Goal: Information Seeking & Learning: Learn about a topic

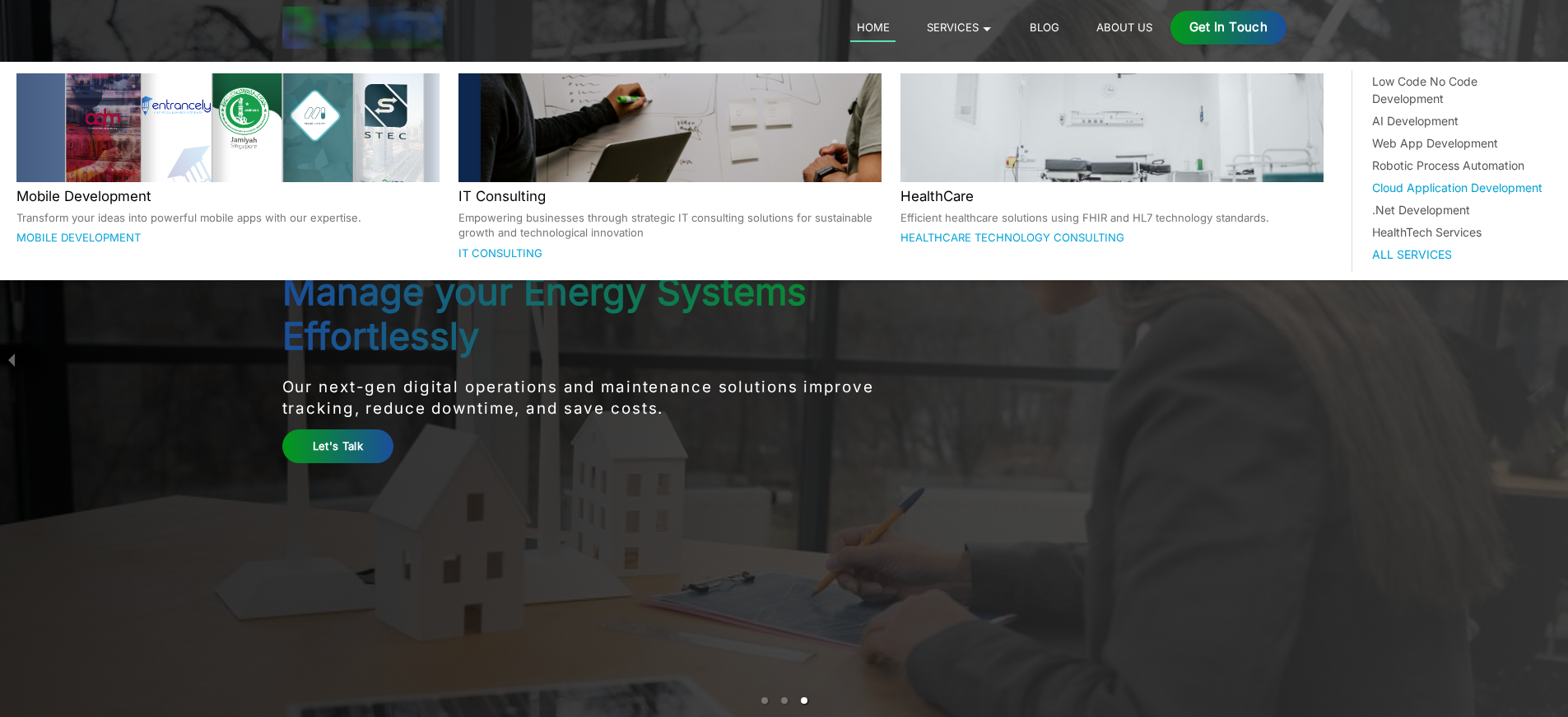
click at [1381, 179] on div "Cloud Application Development" at bounding box center [1459, 187] width 174 height 17
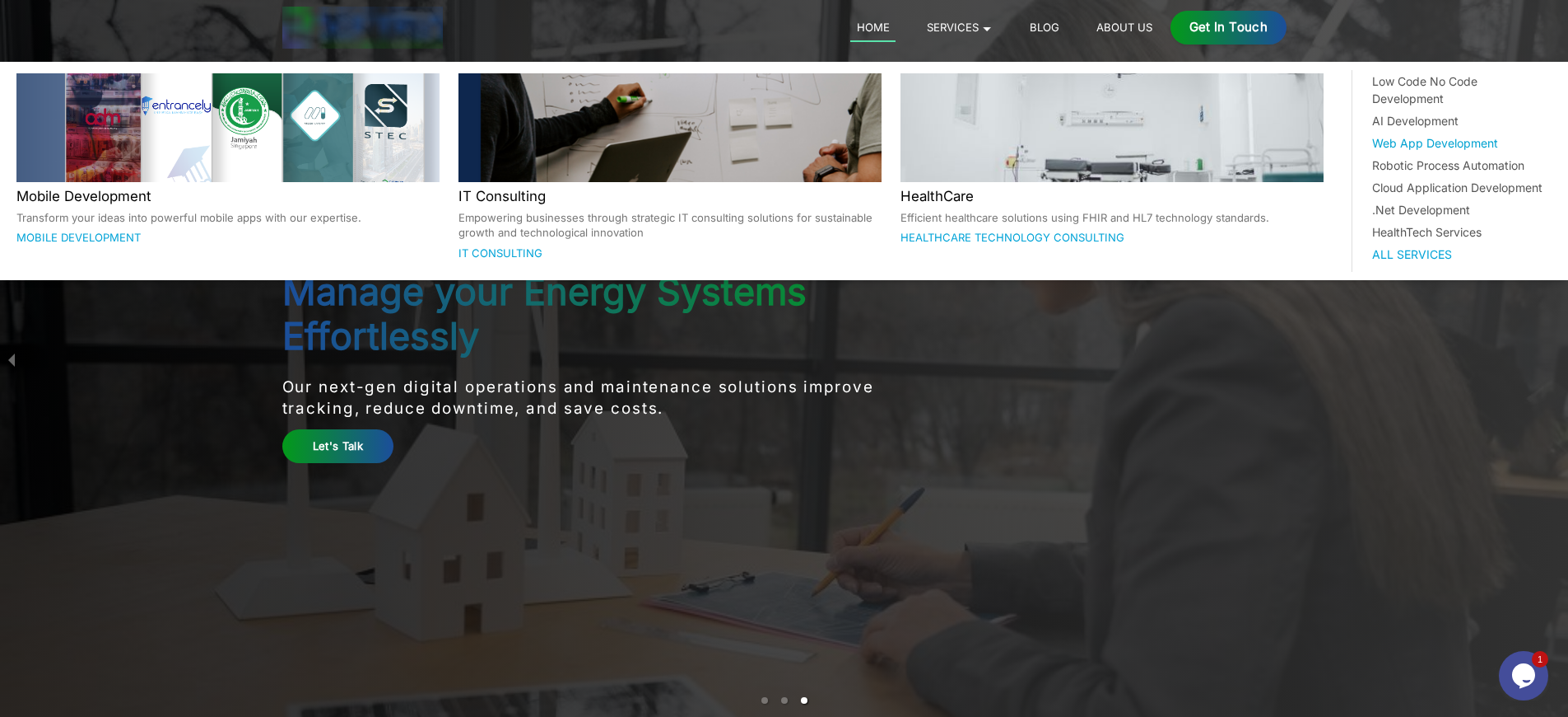
click at [1381, 134] on div "Web App Development" at bounding box center [1459, 143] width 174 height 17
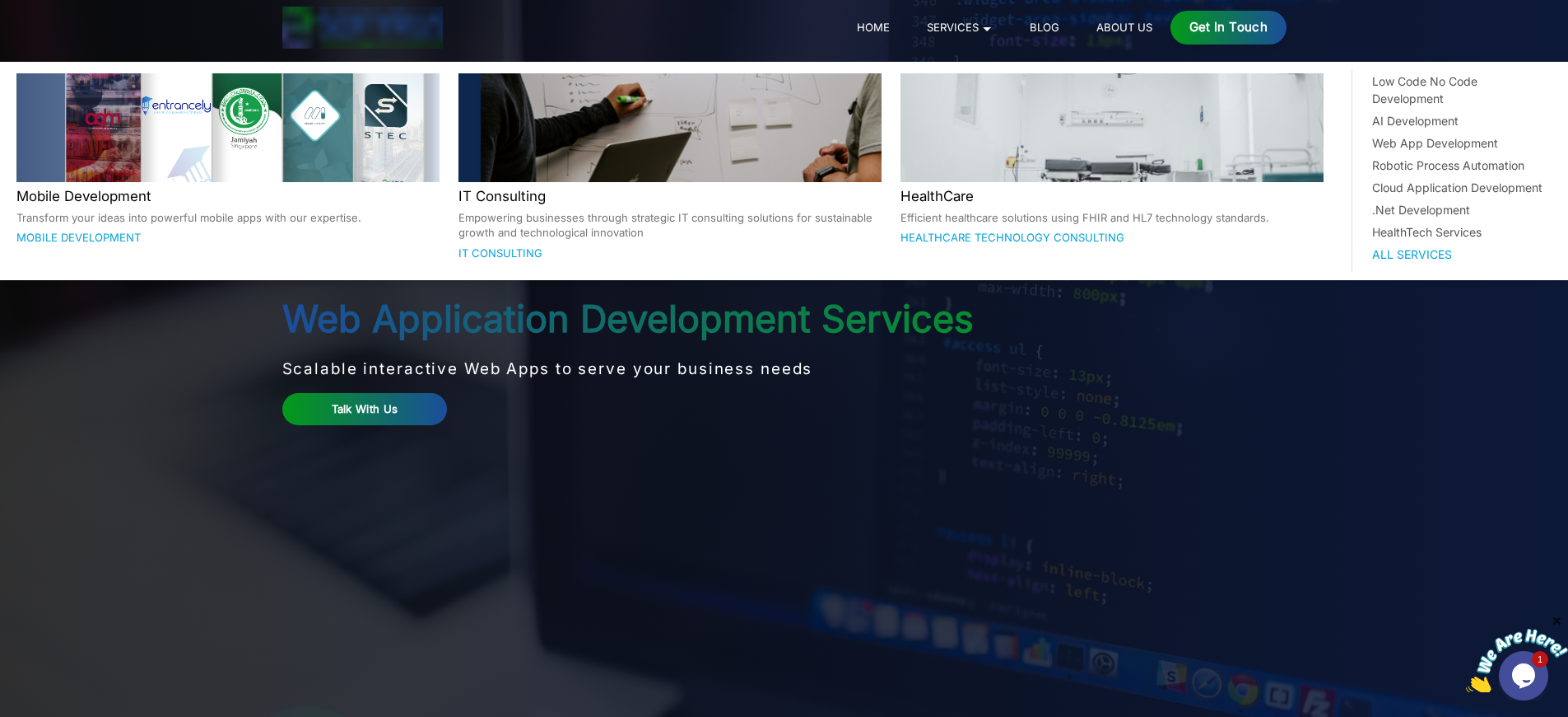
click at [286, 216] on p "Transform your ideas into powerful mobile apps with our expertise." at bounding box center [228, 217] width 424 height 16
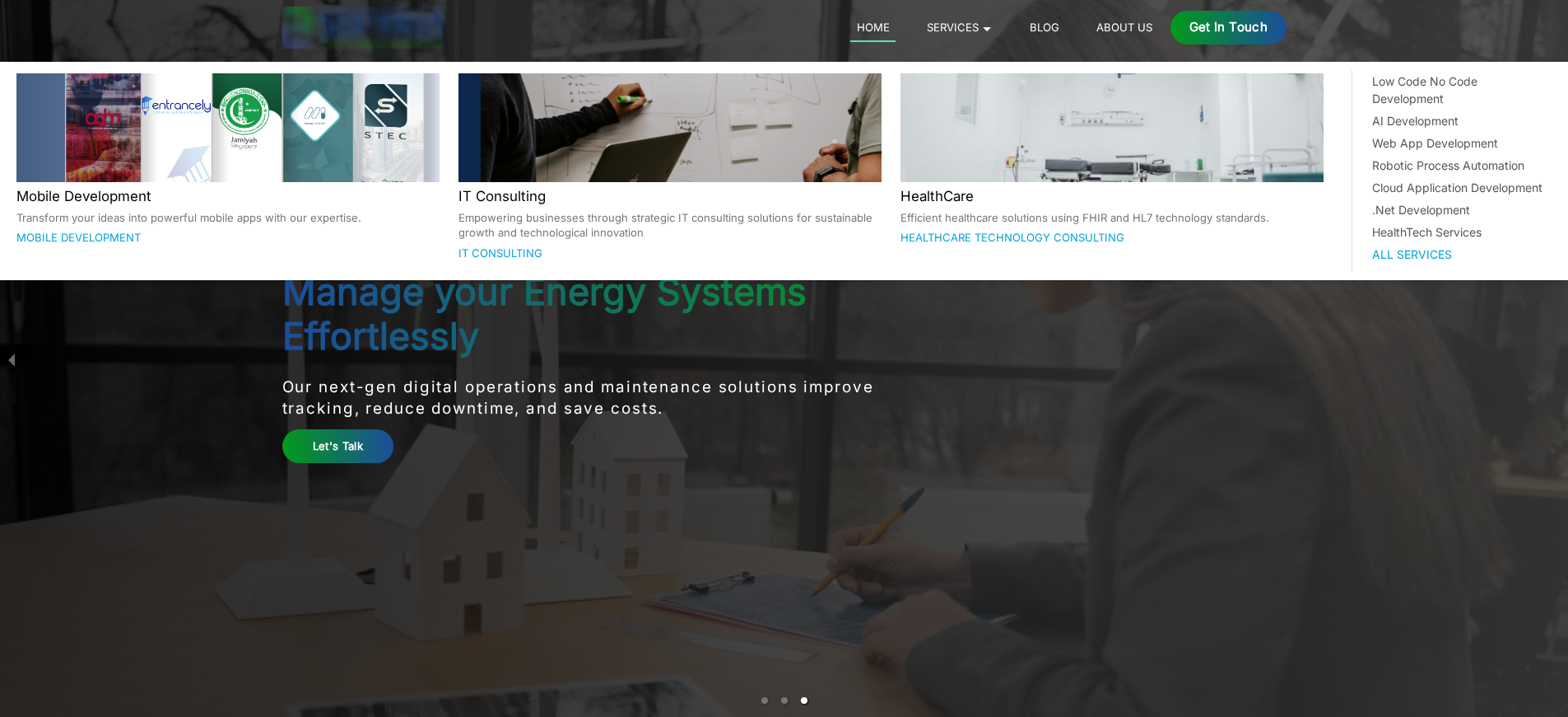
click at [286, 210] on p "Transform your ideas into powerful mobile apps with our expertise." at bounding box center [228, 217] width 424 height 16
click at [286, 216] on p "Transform your ideas into powerful mobile apps with our expertise." at bounding box center [228, 217] width 424 height 16
